Goal: Task Accomplishment & Management: Complete application form

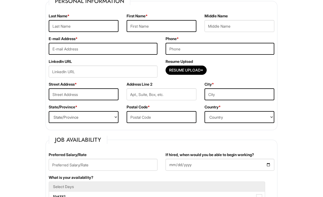
scroll to position [93, 0]
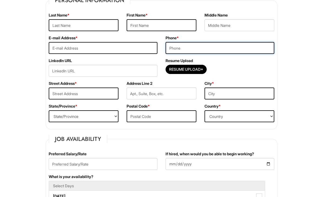
click at [229, 48] on input "tel" at bounding box center [220, 48] width 109 height 12
click at [197, 70] on input "Resume Upload*" at bounding box center [186, 69] width 41 height 9
type input "C:\fakepath\resume.docx.pdf"
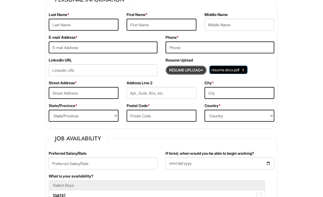
scroll to position [94, 0]
click at [148, 118] on input "text" at bounding box center [162, 116] width 70 height 12
type input "20003"
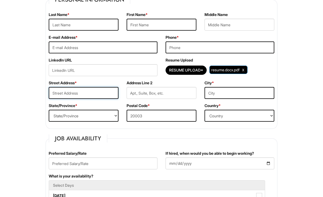
click at [100, 97] on input "text" at bounding box center [84, 93] width 70 height 12
type input "[STREET_ADDRESS]"
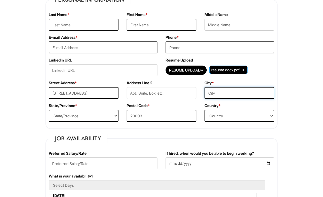
click at [237, 94] on input "text" at bounding box center [239, 93] width 70 height 12
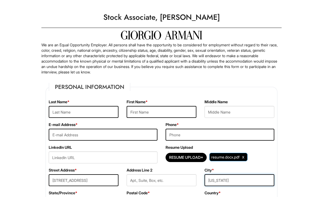
scroll to position [6, 0]
type input "[US_STATE]"
click at [109, 112] on input "text" at bounding box center [84, 112] width 70 height 12
type input "Price"
type input "Amani"
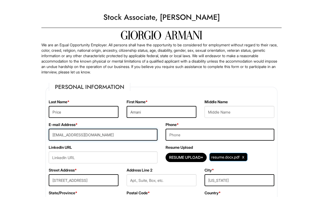
type input "[EMAIL_ADDRESS][DOMAIN_NAME]"
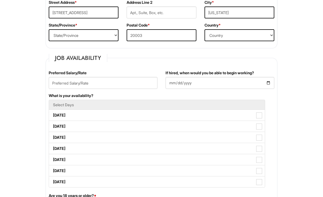
type input "2029138073"
click at [65, 112] on label "[DATE]" at bounding box center [157, 115] width 216 height 11
click at [52, 112] on Available_Monday "[DATE]" at bounding box center [51, 113] width 4 height 4
checkbox Available_Monday "true"
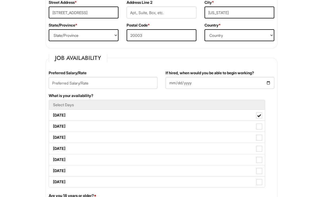
click at [65, 127] on label "[DATE]" at bounding box center [157, 126] width 216 height 11
click at [52, 125] on Available_Tuesday "[DATE]" at bounding box center [51, 124] width 4 height 4
checkbox Available_Tuesday "true"
click at [63, 136] on label "[DATE]" at bounding box center [157, 137] width 216 height 11
click at [52, 136] on Available_Wednesday "[DATE]" at bounding box center [51, 135] width 4 height 4
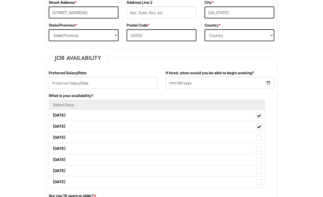
checkbox Available_Wednesday "true"
click at [64, 147] on label "[DATE]" at bounding box center [157, 148] width 216 height 11
click at [52, 147] on Available_Thursday "[DATE]" at bounding box center [51, 146] width 4 height 4
checkbox Available_Thursday "true"
click at [65, 159] on label "[DATE]" at bounding box center [157, 159] width 216 height 11
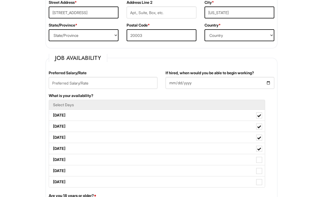
click at [52, 159] on Available_Friday "[DATE]" at bounding box center [51, 157] width 4 height 4
checkbox Available_Friday "true"
click at [66, 170] on label "[DATE]" at bounding box center [157, 170] width 216 height 11
click at [52, 170] on Available_Saturday "[DATE]" at bounding box center [51, 168] width 4 height 4
checkbox Available_Saturday "true"
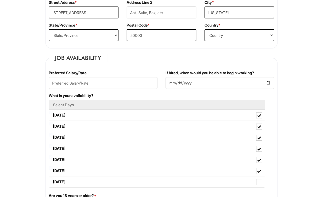
click at [69, 183] on label "[DATE]" at bounding box center [157, 181] width 216 height 11
click at [52, 181] on Available_Sunday "[DATE]" at bounding box center [51, 179] width 4 height 4
checkbox Available_Sunday "true"
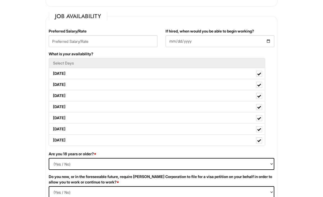
scroll to position [223, 0]
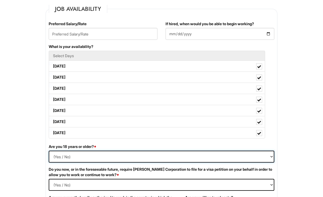
click at [56, 156] on select "(Yes / No) Yes No" at bounding box center [162, 157] width 226 height 12
select select "Yes"
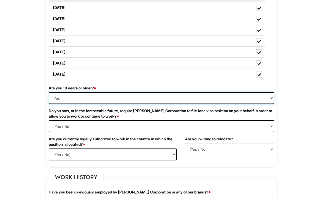
scroll to position [283, 0]
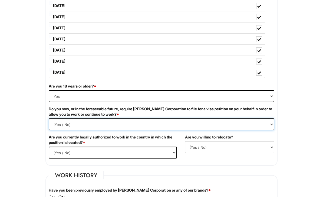
click at [66, 123] on Required "(Yes / No) Yes No" at bounding box center [162, 124] width 226 height 12
select Required "No"
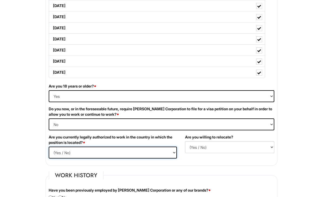
click at [59, 151] on select "(Yes / No) Yes No" at bounding box center [113, 152] width 128 height 12
select select "Yes"
click at [193, 142] on select "(Yes / No) No Yes" at bounding box center [229, 147] width 89 height 12
select select "N"
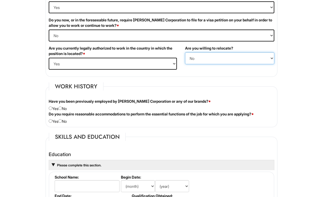
scroll to position [372, 0]
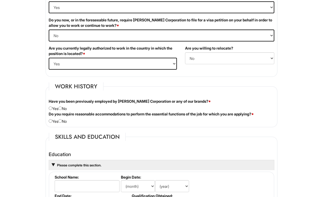
click at [62, 108] on input "radio" at bounding box center [60, 108] width 4 height 4
radio input "true"
click at [62, 120] on input "radio" at bounding box center [60, 121] width 4 height 4
radio input "true"
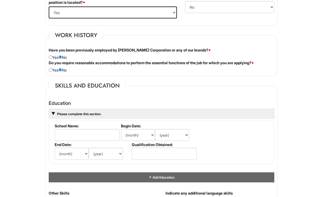
scroll to position [430, 0]
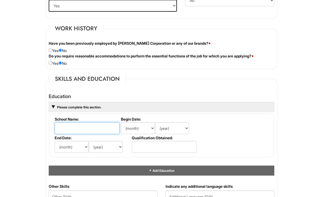
click at [60, 125] on input "text" at bounding box center [87, 128] width 65 height 12
type input "[GEOGRAPHIC_DATA]"
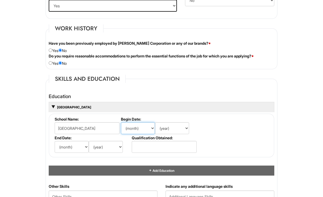
click at [143, 128] on select "(month) Jan Feb Mar Apr May Jun [DATE] Aug Sep Oct Nov Dec" at bounding box center [138, 128] width 34 height 12
click at [138, 128] on select "(month) Jan Feb Mar Apr May Jun [DATE] Aug Sep Oct Nov Dec" at bounding box center [138, 128] width 34 height 12
select select "8"
click at [171, 131] on select "(year) 2029 2028 2027 2026 2025 2024 2023 2022 2021 2020 2019 2018 2017 2016 20…" at bounding box center [172, 128] width 34 height 12
select select "2024"
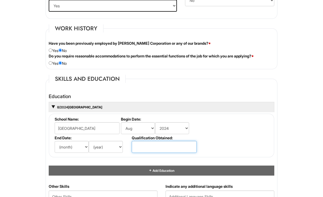
click at [185, 150] on input "text" at bounding box center [164, 147] width 65 height 12
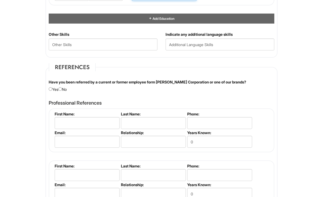
scroll to position [582, 0]
type input "In progress"
click at [67, 90] on div "Have you been referred by a current or former employee form [PERSON_NAME] Corpo…" at bounding box center [162, 85] width 234 height 13
click at [62, 92] on div "Have you been referred by a current or former employee form [PERSON_NAME] Corpo…" at bounding box center [162, 85] width 234 height 13
click at [62, 91] on input "radio" at bounding box center [60, 89] width 4 height 4
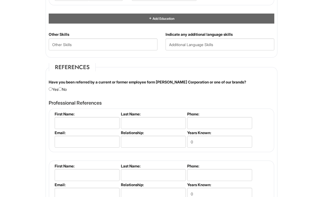
radio input "true"
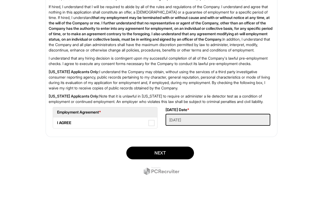
scroll to position [866, 0]
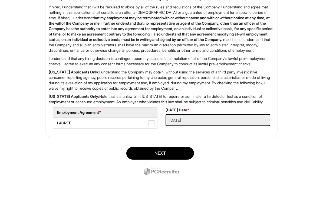
click at [79, 128] on label "I AGREE" at bounding box center [105, 122] width 104 height 11
click at [57, 122] on AGREE "I AGREE" at bounding box center [55, 120] width 4 height 4
checkbox AGREE "true"
click at [151, 159] on button "Next" at bounding box center [160, 153] width 68 height 13
click at [139, 159] on button "SUBMIT" at bounding box center [160, 153] width 68 height 13
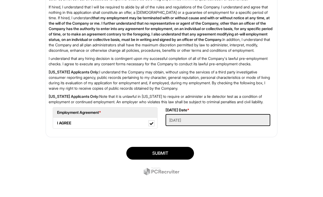
scroll to position [33, 0]
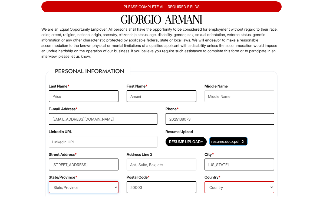
click at [83, 185] on select "State/Province [US_STATE] [US_STATE] [US_STATE] [US_STATE] [US_STATE] [US_STATE…" at bounding box center [84, 187] width 70 height 12
select select "DC"
click at [214, 181] on select "Country [GEOGRAPHIC_DATA] [GEOGRAPHIC_DATA] [GEOGRAPHIC_DATA] [US_STATE] [GEOGR…" at bounding box center [239, 187] width 70 height 12
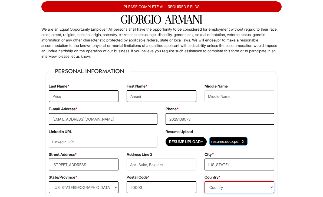
select select "[GEOGRAPHIC_DATA]"
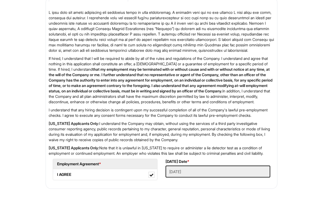
scroll to position [877, 0]
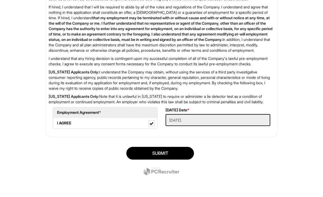
click at [147, 159] on button "SUBMIT" at bounding box center [160, 153] width 68 height 13
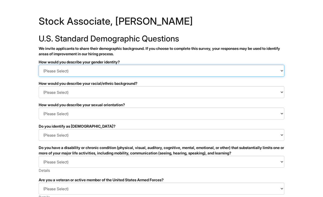
click at [185, 71] on select "(Please Select) Man Woman Non-binary I prefer to self-describe I don't wish to …" at bounding box center [162, 71] width 246 height 12
select select "Woman"
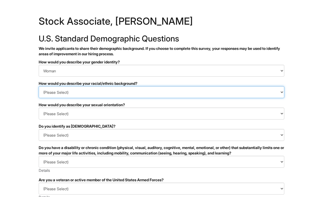
click at [180, 91] on select "(Please Select) Black or of African descent East Asian Hispanic, Latinx or of S…" at bounding box center [162, 92] width 246 height 12
select select "Black or of African descent"
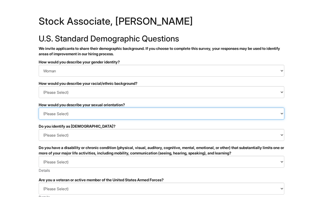
click at [161, 119] on select "(Please Select) Asexual Bisexual and/or pansexual Gay Heterosexual Lesbian Quee…" at bounding box center [162, 113] width 246 height 12
click at [150, 116] on select "(Please Select) Asexual Bisexual and/or pansexual Gay Heterosexual Lesbian Quee…" at bounding box center [162, 113] width 246 height 12
select select "Heterosexual"
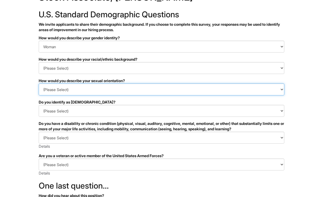
scroll to position [24, 0]
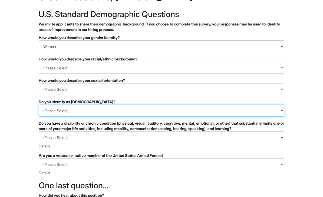
click at [160, 109] on select "(Please Select) Yes No I prefer to self-describe I don't wish to answer" at bounding box center [162, 110] width 246 height 12
select select "No"
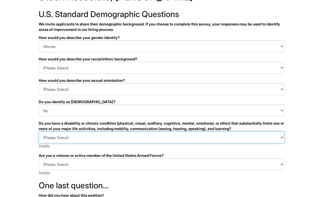
click at [155, 137] on select "(Please Select) YES, I HAVE A DISABILITY (or previously had a disability) NO, I…" at bounding box center [162, 137] width 246 height 12
select select "NO, I DON'T HAVE A DISABILITY"
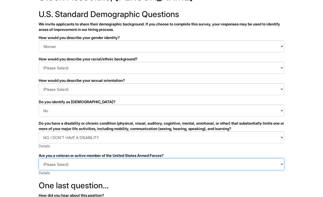
click at [137, 163] on select "(Please Select) I IDENTIFY AS ONE OR MORE OF THE CLASSIFICATIONS OF PROTECTED V…" at bounding box center [162, 164] width 246 height 12
select select "I AM NOT A PROTECTED VETERAN"
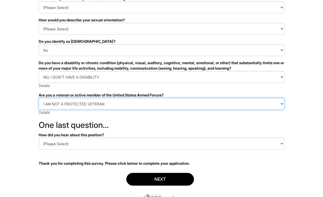
scroll to position [91, 0]
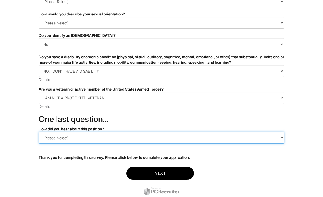
click at [167, 137] on select "(Please Select) CareerBuilder Indeed LinkedIn Monster Referral Other" at bounding box center [162, 137] width 246 height 12
select select "LinkedIn"
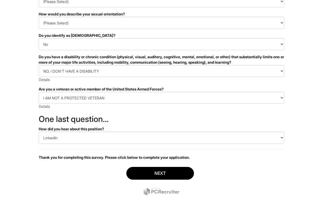
click at [166, 176] on button "Next" at bounding box center [160, 173] width 68 height 13
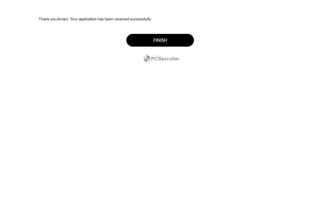
click at [180, 41] on button "Finish" at bounding box center [160, 40] width 68 height 13
